Goal: Find specific page/section: Find specific page/section

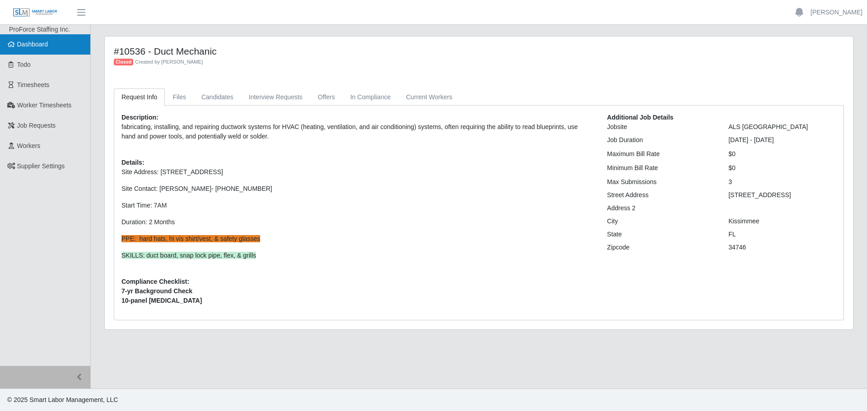
click at [36, 48] on span "Dashboard" at bounding box center [32, 44] width 31 height 7
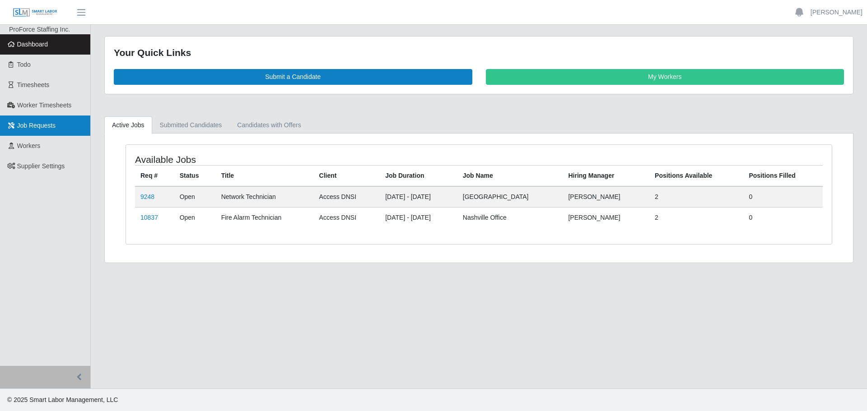
click at [41, 124] on span "Job Requests" at bounding box center [36, 125] width 39 height 7
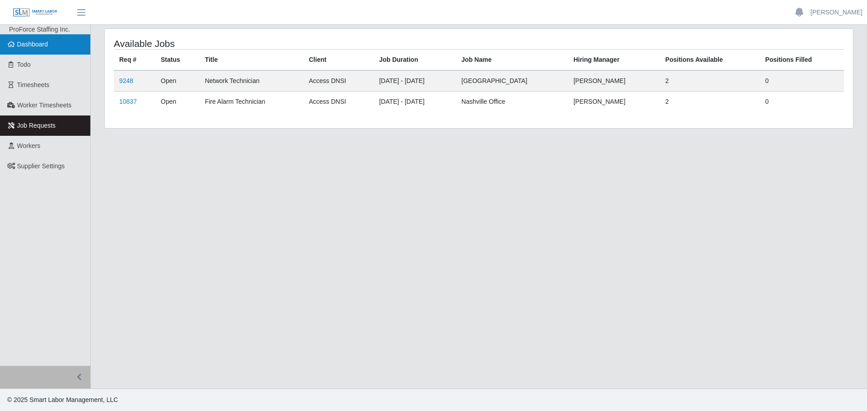
click at [29, 45] on span "Dashboard" at bounding box center [32, 44] width 31 height 7
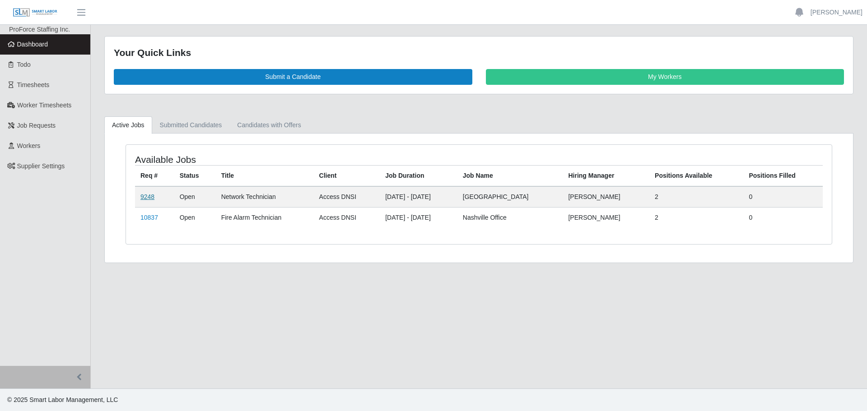
click at [145, 197] on link "9248" at bounding box center [147, 196] width 14 height 7
click at [152, 219] on link "10837" at bounding box center [149, 217] width 18 height 7
